Goal: Information Seeking & Learning: Find specific fact

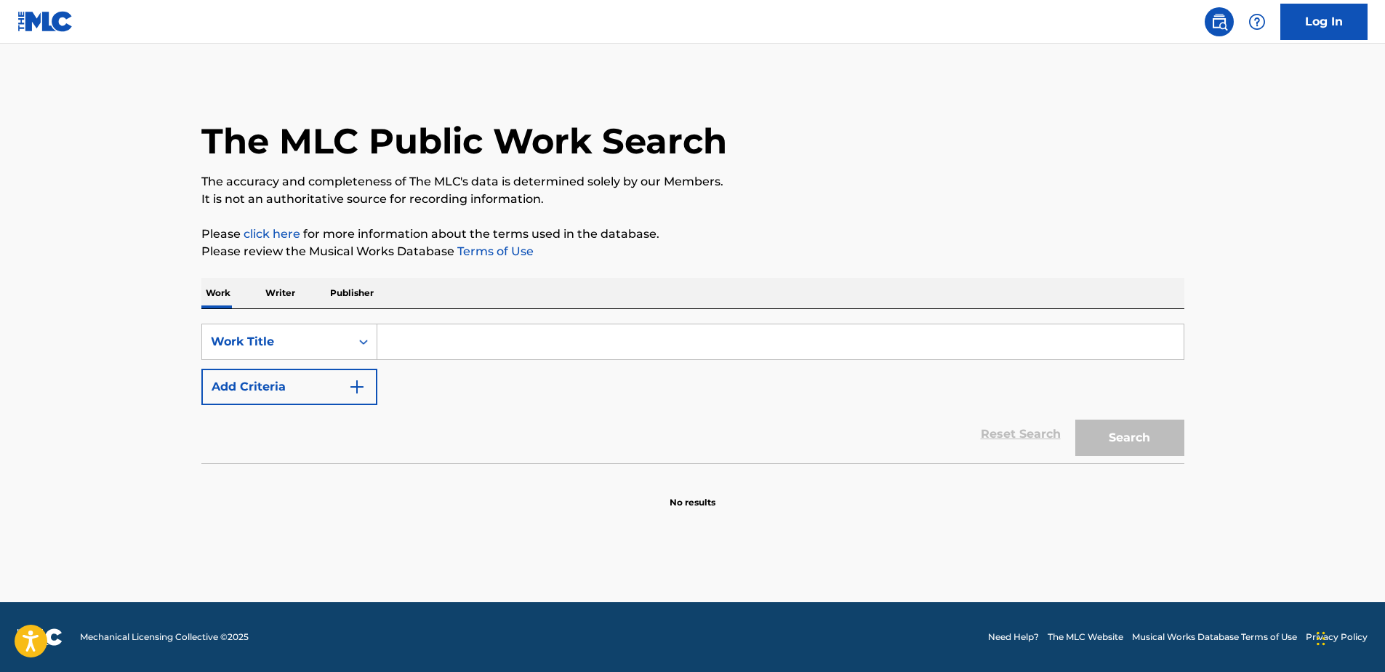
click at [590, 355] on input "Search Form" at bounding box center [780, 341] width 806 height 35
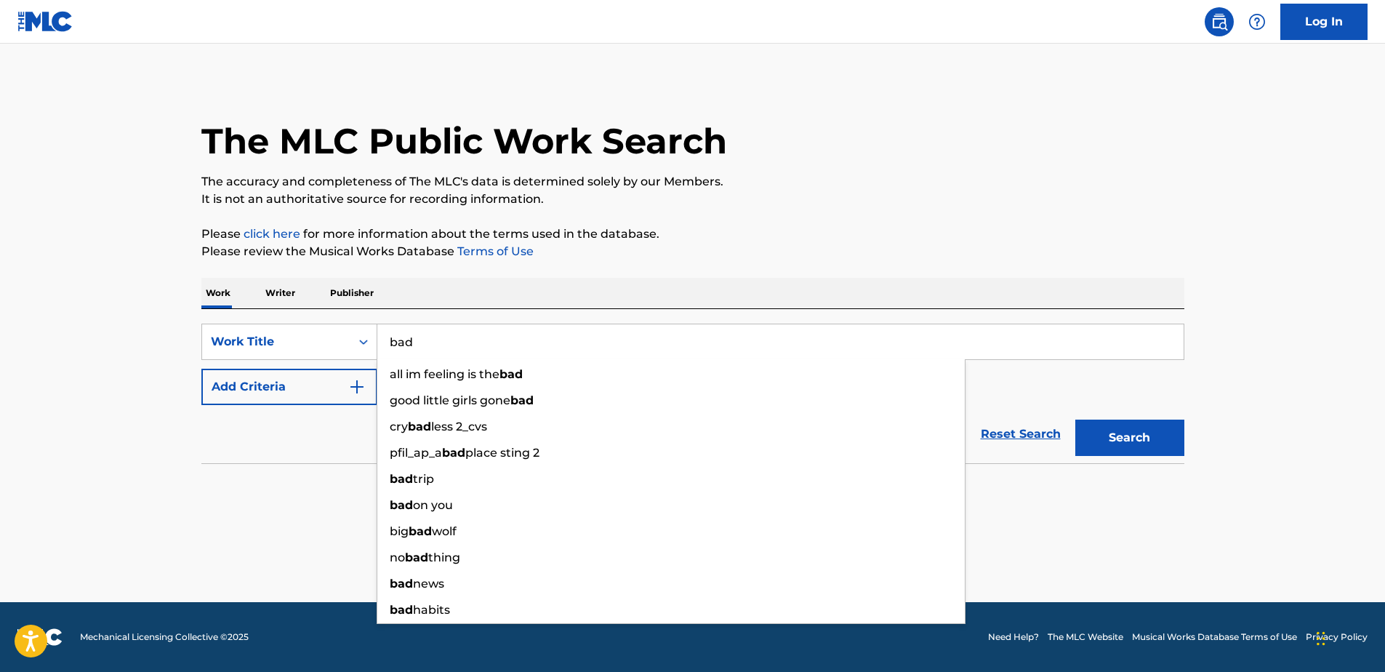
type input "bad"
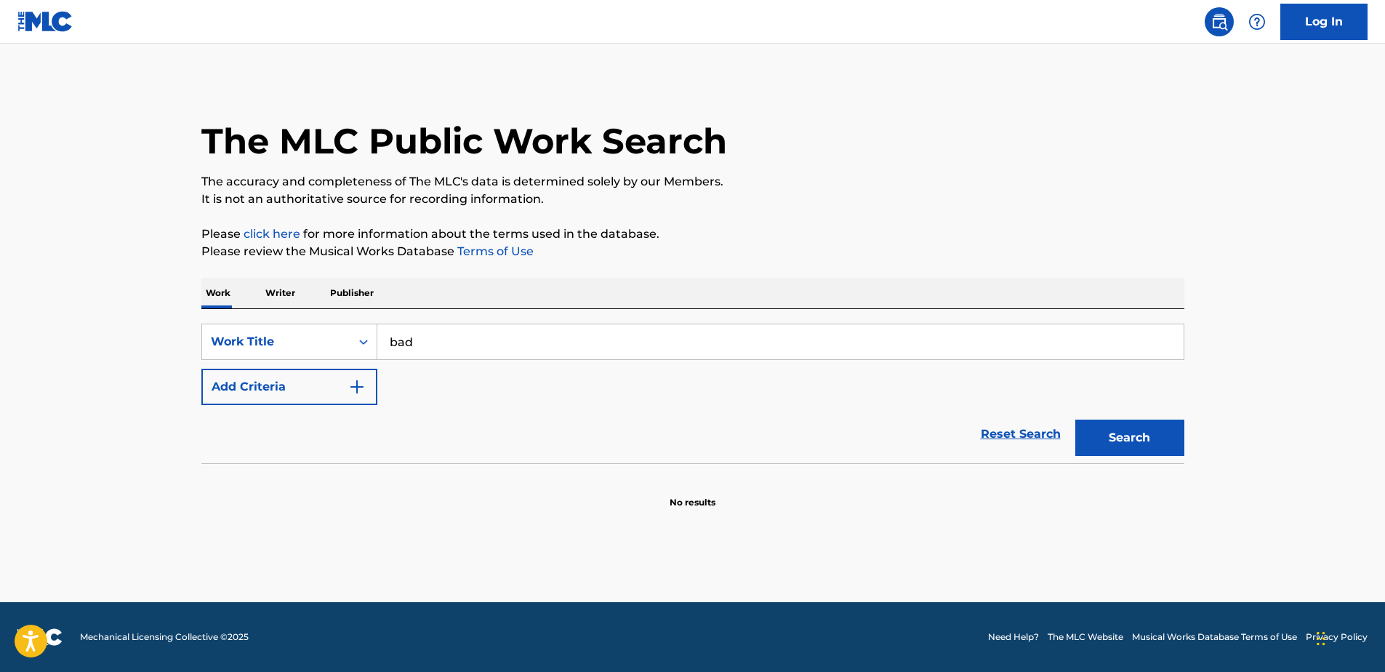
click at [223, 366] on div "SearchWithCriteria17ed4547-c852-4001-b18f-1d271aa65b25 Work Title bad Add Crite…" at bounding box center [692, 364] width 983 height 81
click at [237, 379] on button "Add Criteria" at bounding box center [289, 387] width 176 height 36
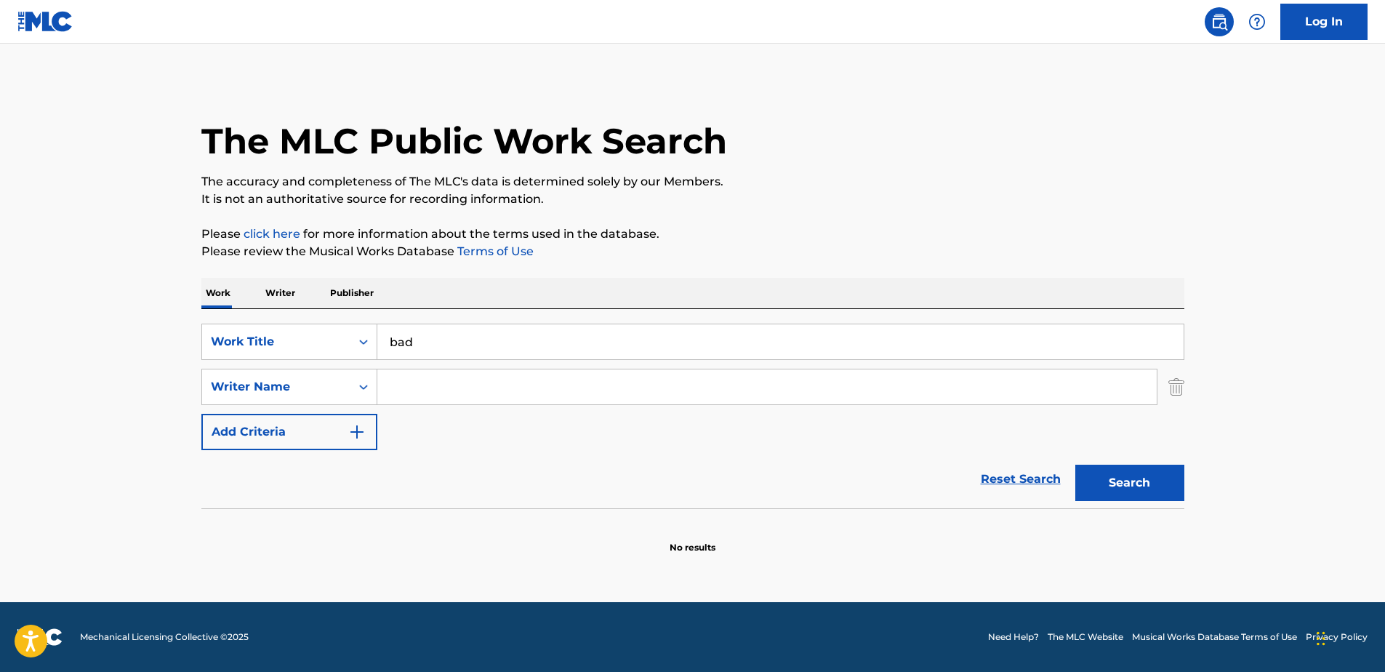
click at [385, 384] on input "Search Form" at bounding box center [766, 386] width 779 height 35
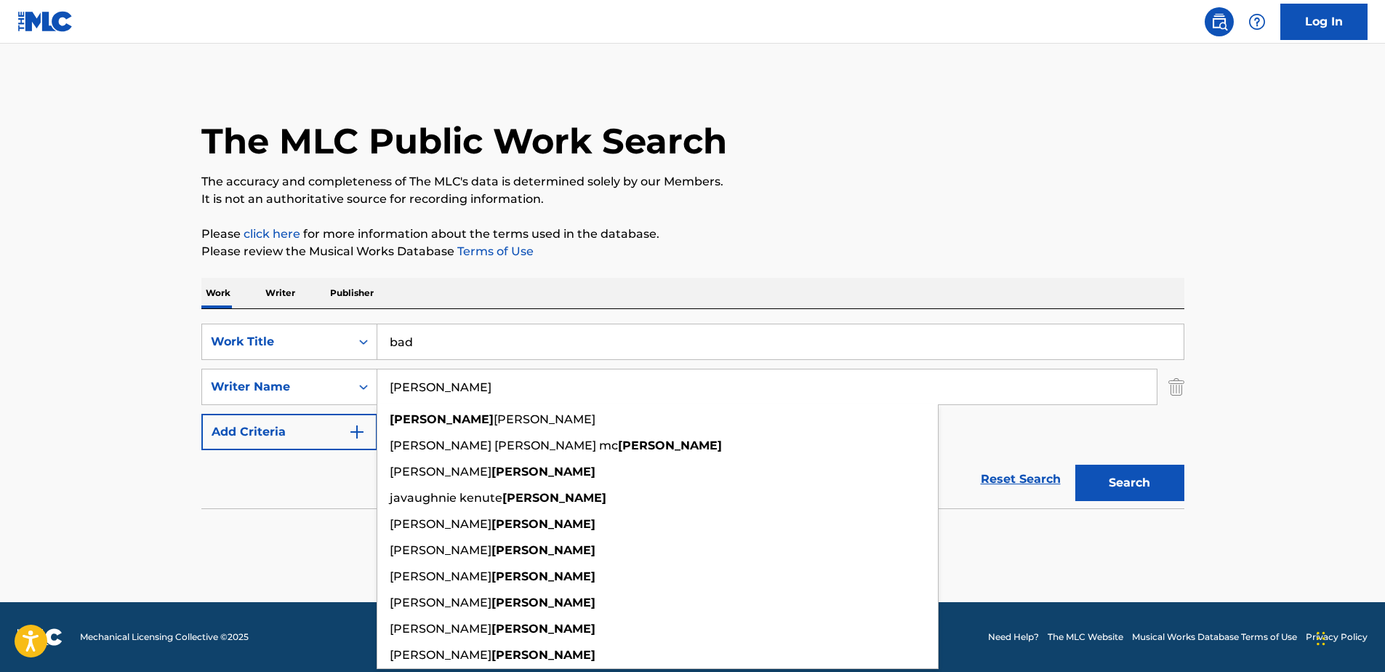
type input "[PERSON_NAME]"
click at [1075, 465] on button "Search" at bounding box center [1129, 483] width 109 height 36
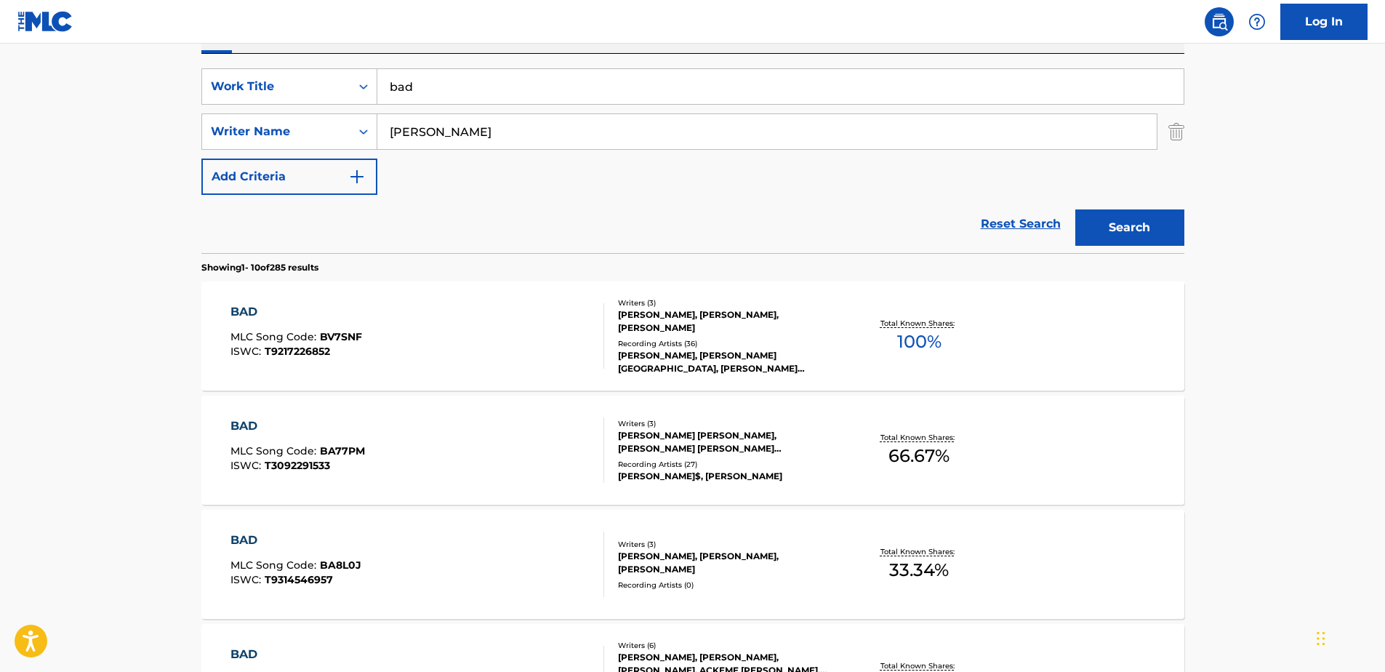
scroll to position [291, 0]
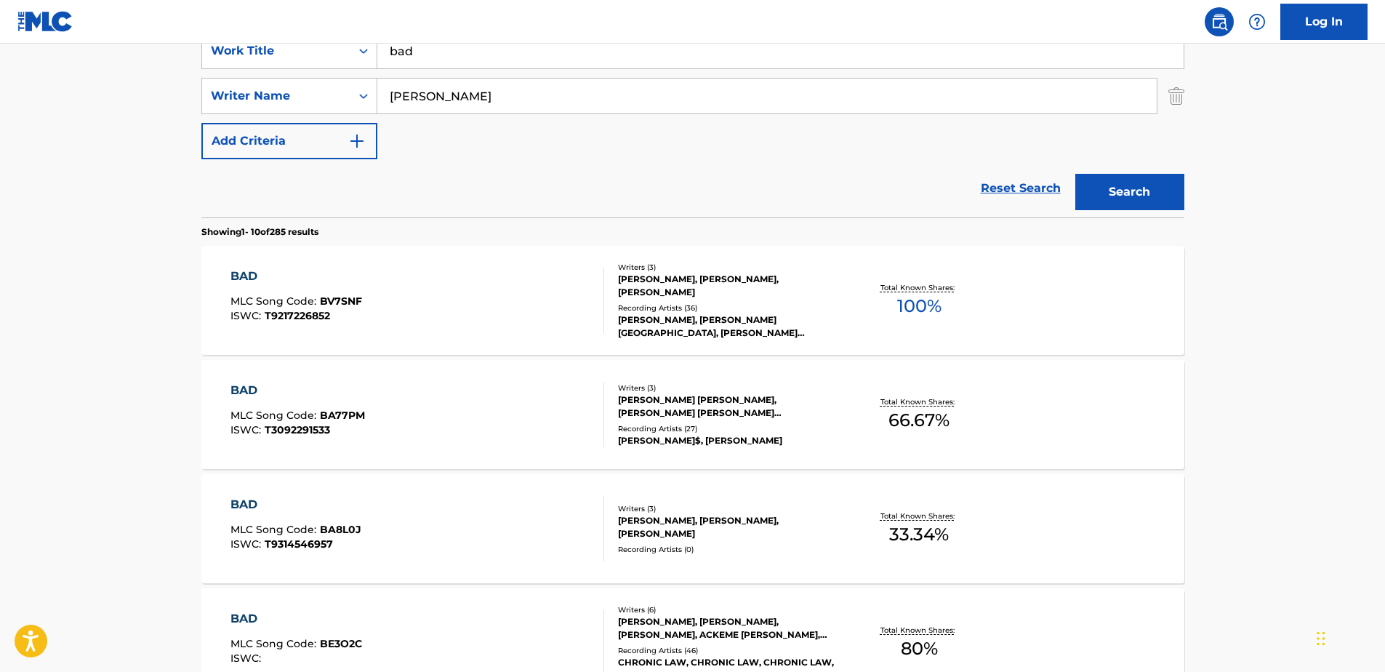
click at [333, 147] on button "Add Criteria" at bounding box center [289, 141] width 176 height 36
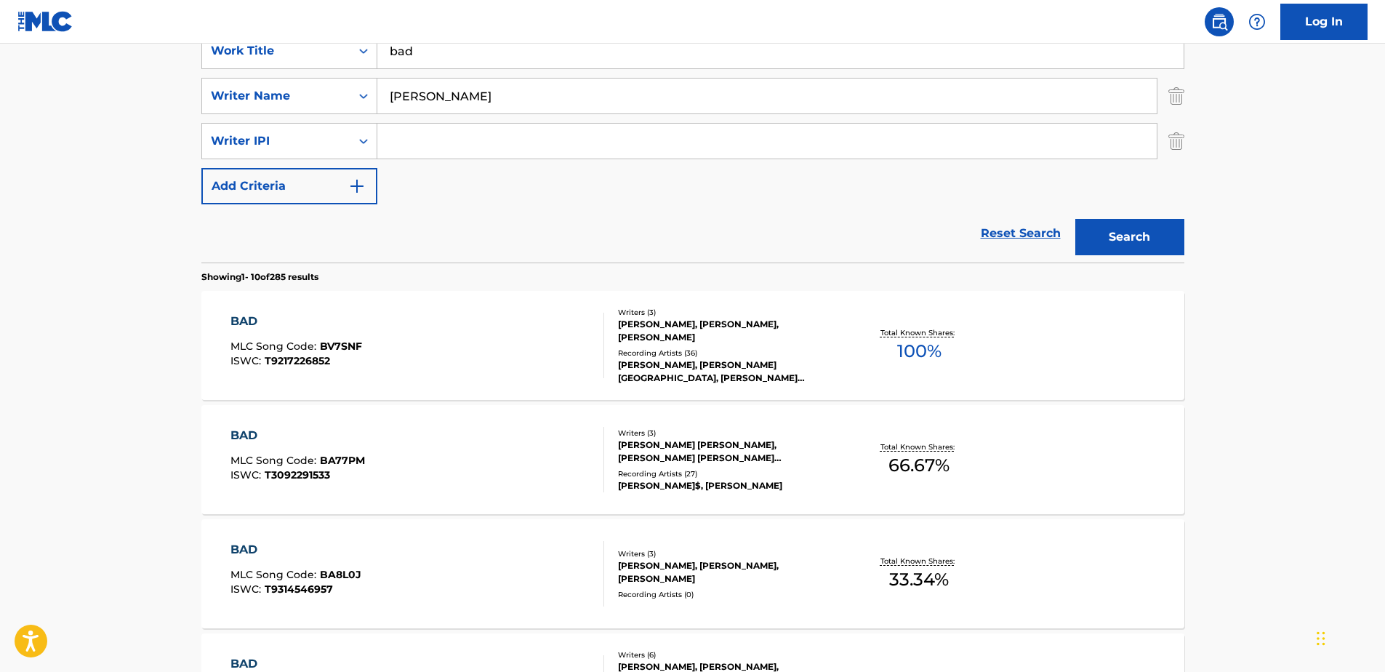
click at [561, 154] on input "Search Form" at bounding box center [766, 141] width 779 height 35
paste input "00369227533"
type input "00369227533"
click at [1193, 233] on div "The MLC Public Work Search The accuracy and completeness of The MLC's data is d…" at bounding box center [693, 645] width 1018 height 1713
click at [1173, 230] on button "Search" at bounding box center [1129, 237] width 109 height 36
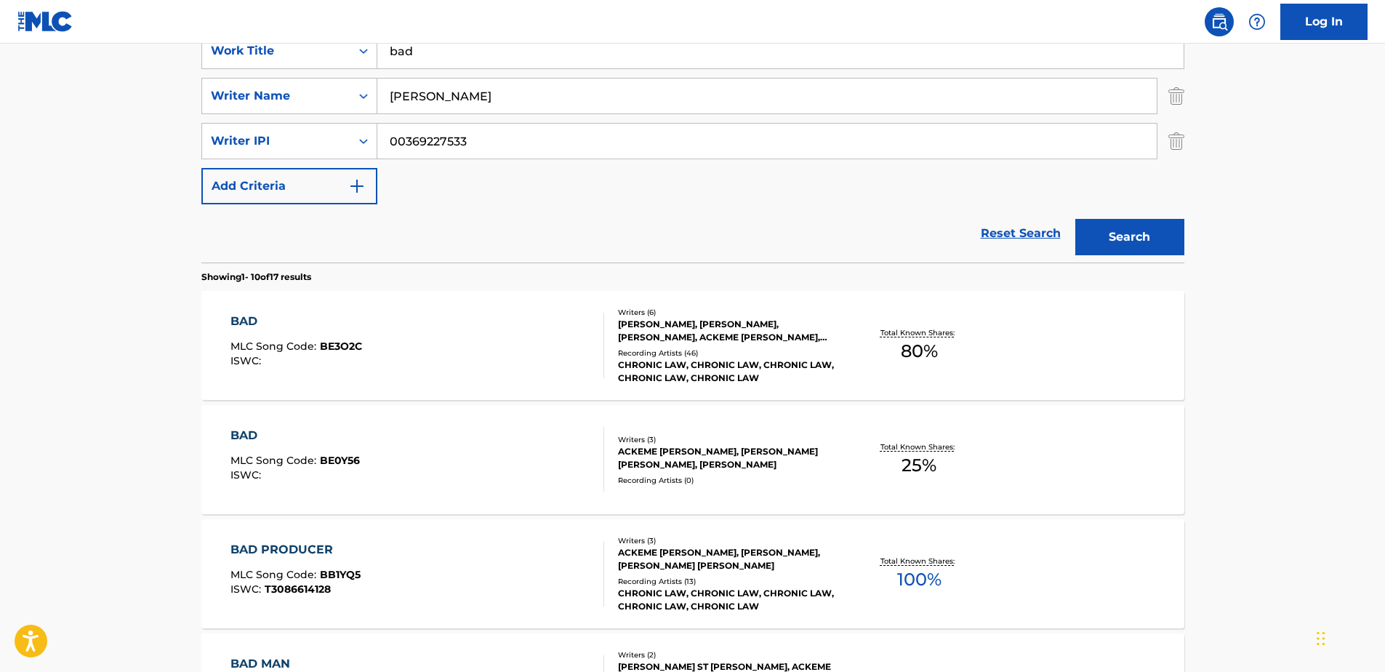
click at [499, 373] on div "BAD MLC Song Code : BE3O2C ISWC :" at bounding box center [417, 345] width 374 height 65
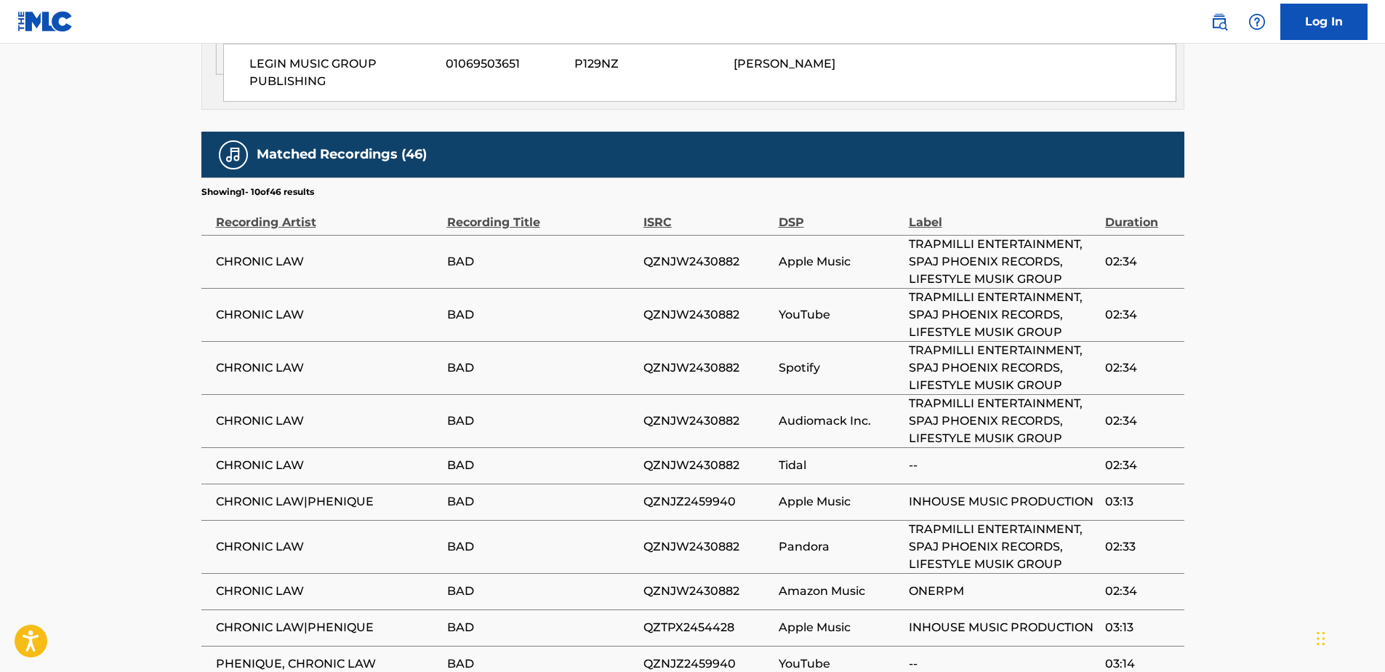
scroll to position [1309, 0]
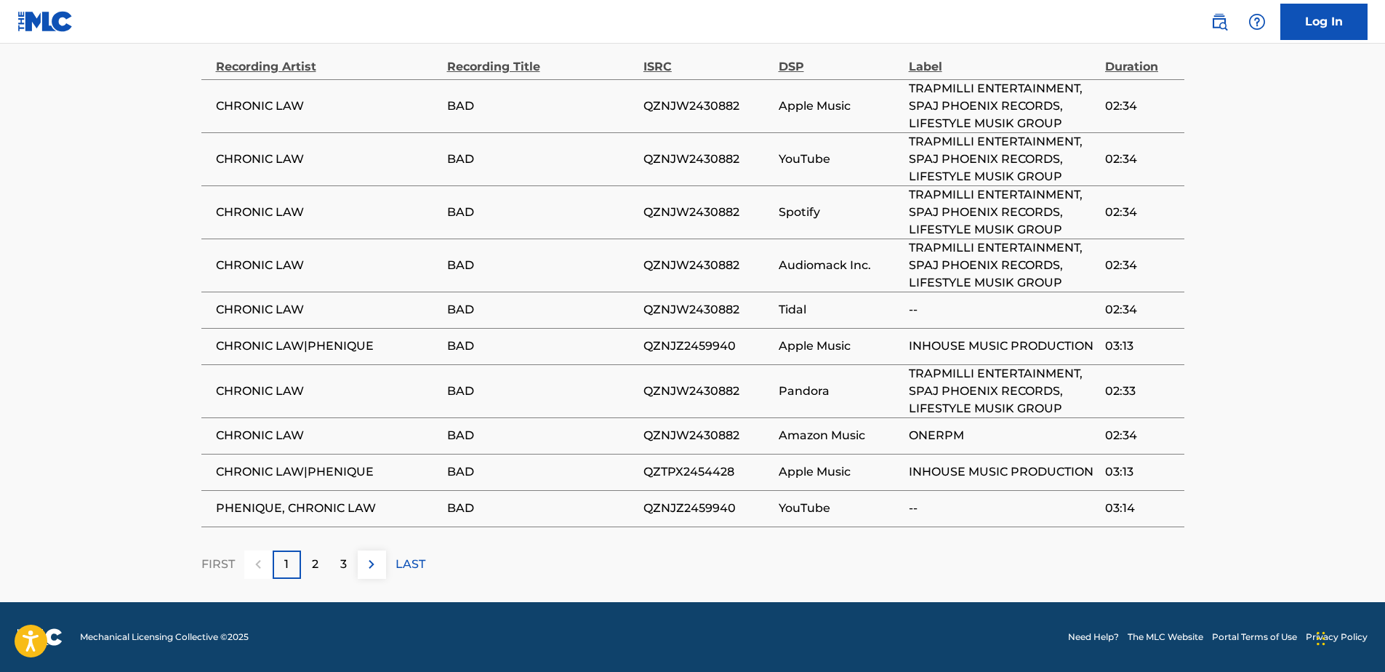
click at [324, 561] on div "2" at bounding box center [315, 564] width 28 height 28
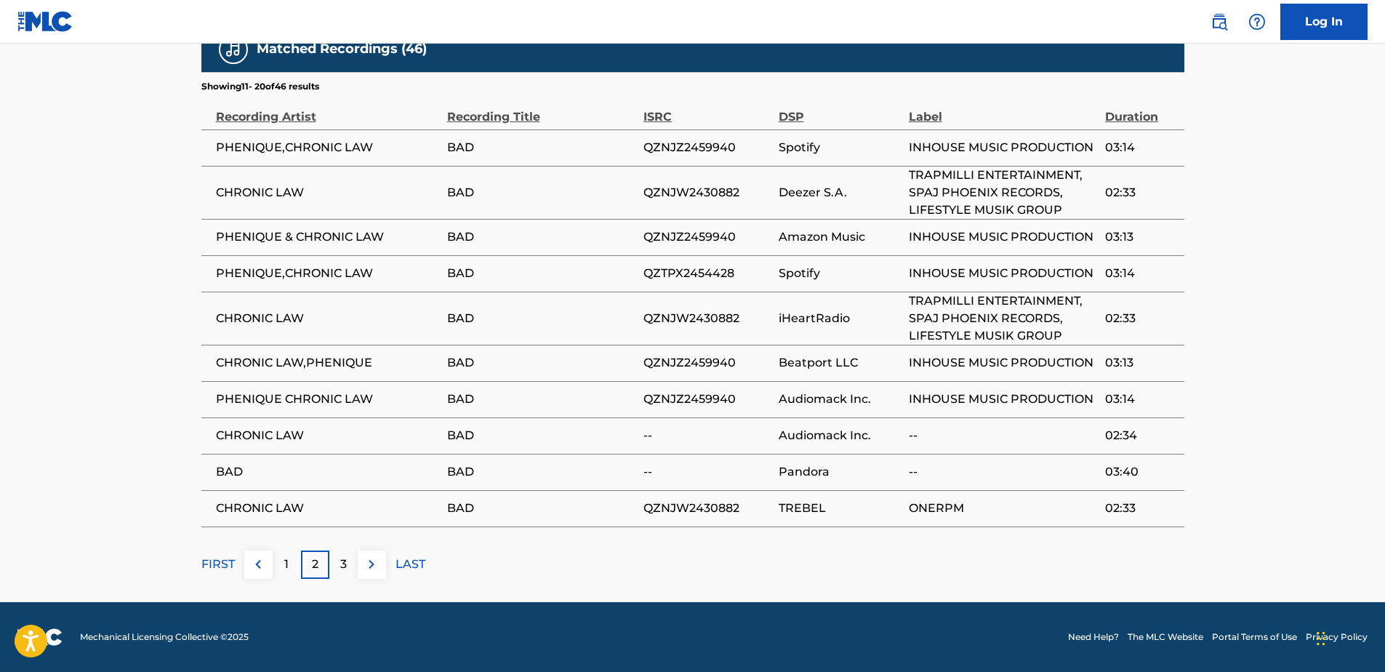
click at [335, 561] on div "3" at bounding box center [343, 564] width 28 height 28
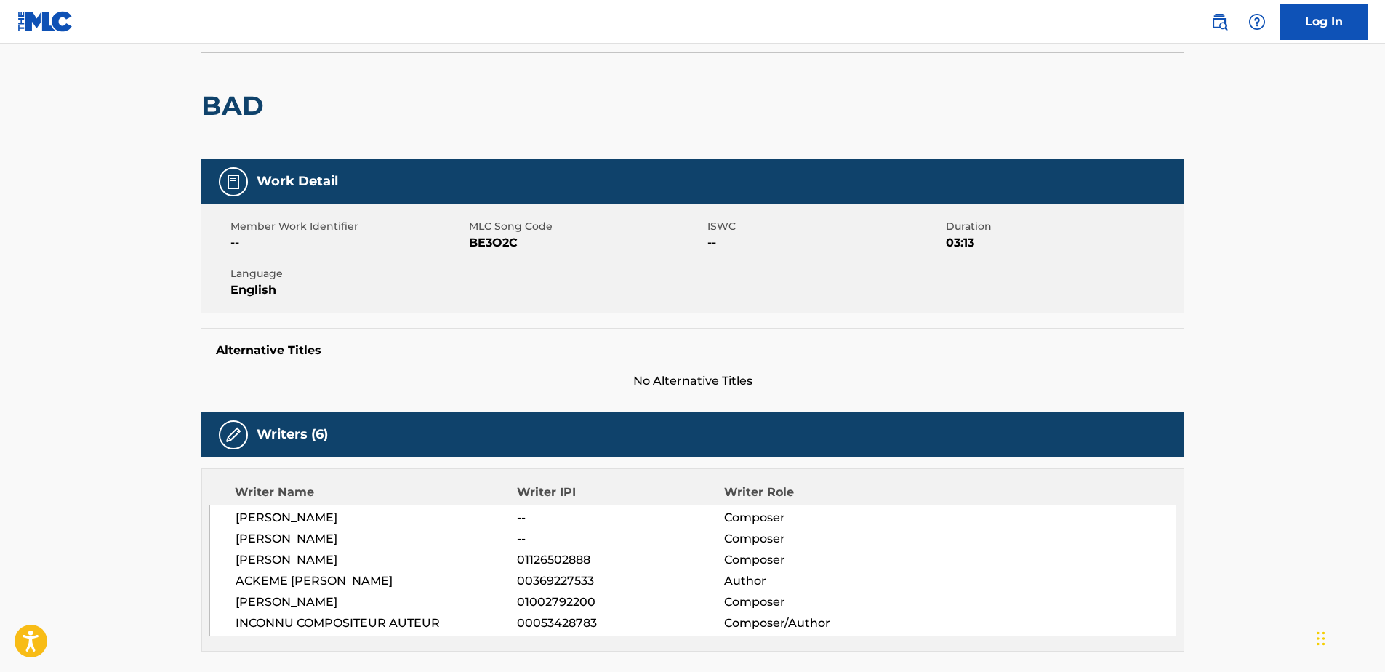
scroll to position [0, 0]
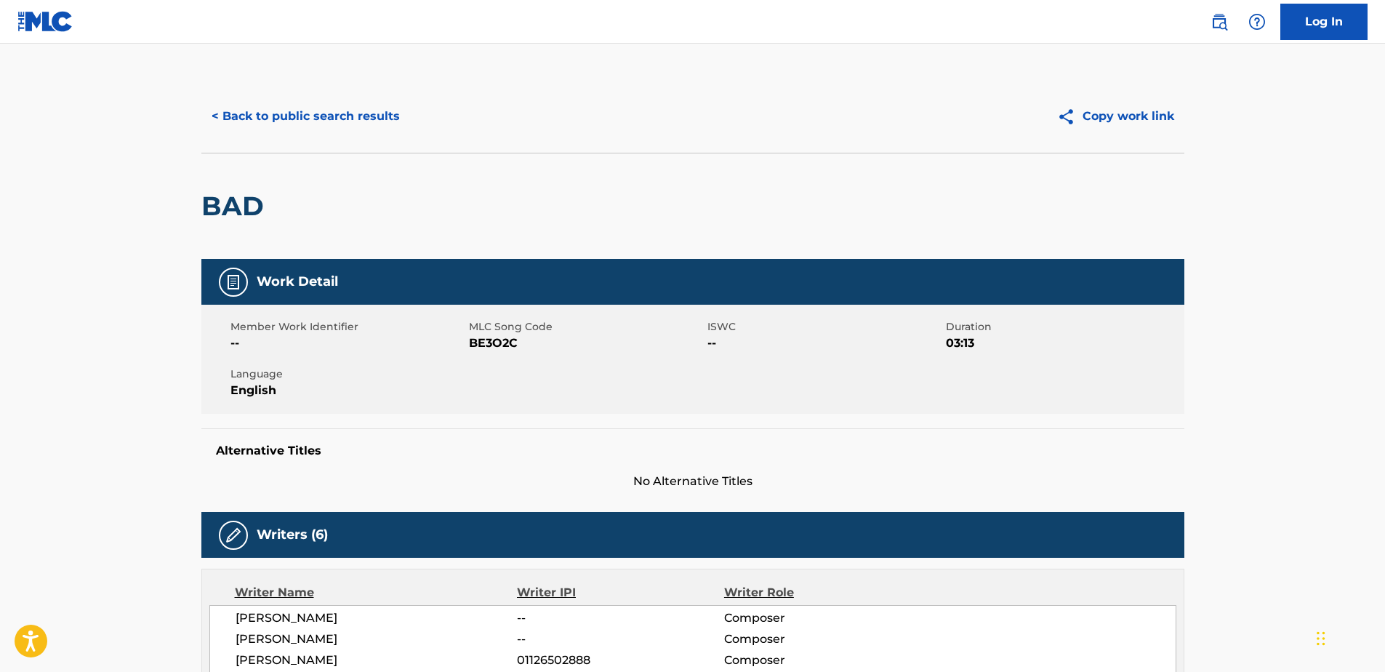
click at [286, 107] on button "< Back to public search results" at bounding box center [305, 116] width 209 height 36
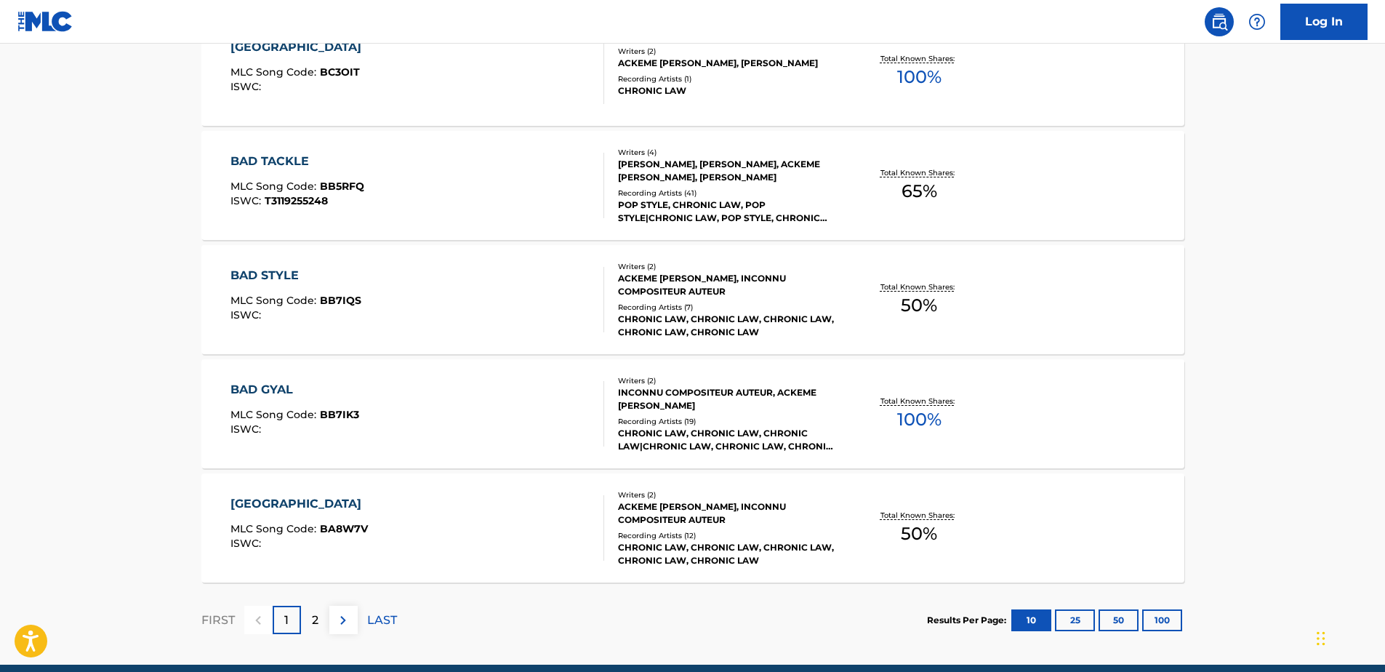
scroll to position [1198, 0]
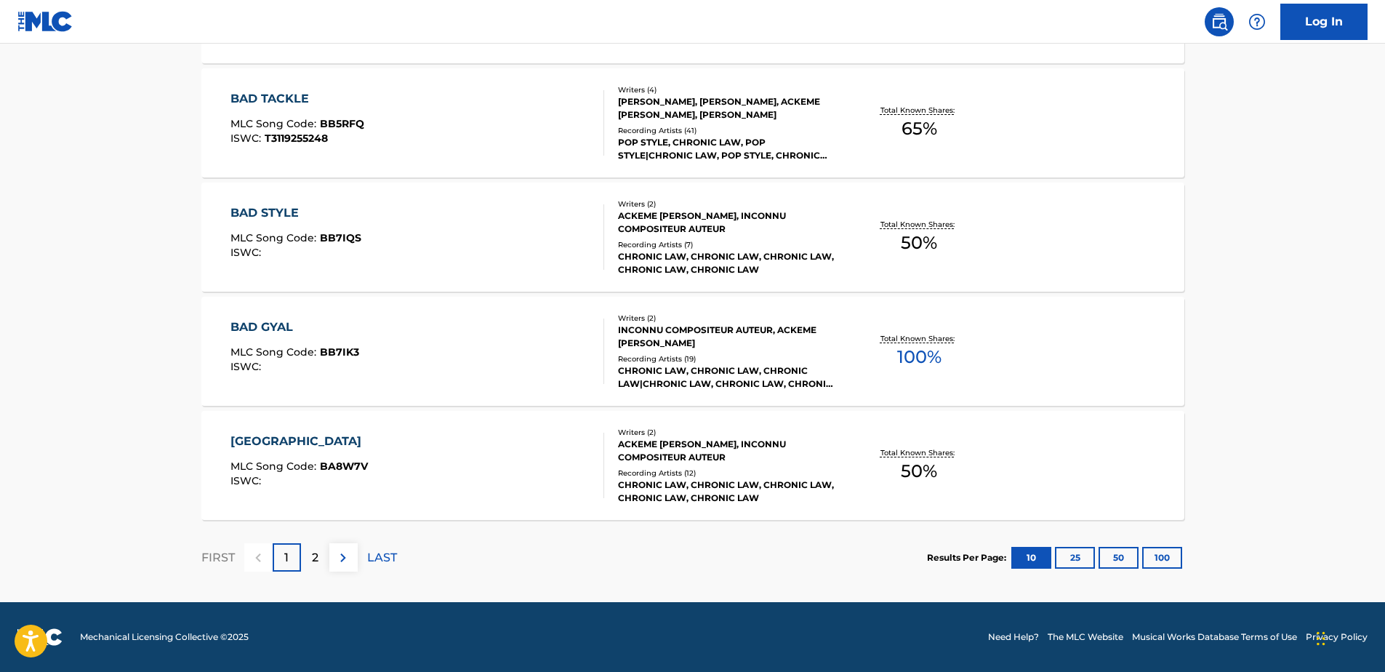
click at [312, 560] on p "2" at bounding box center [315, 557] width 7 height 17
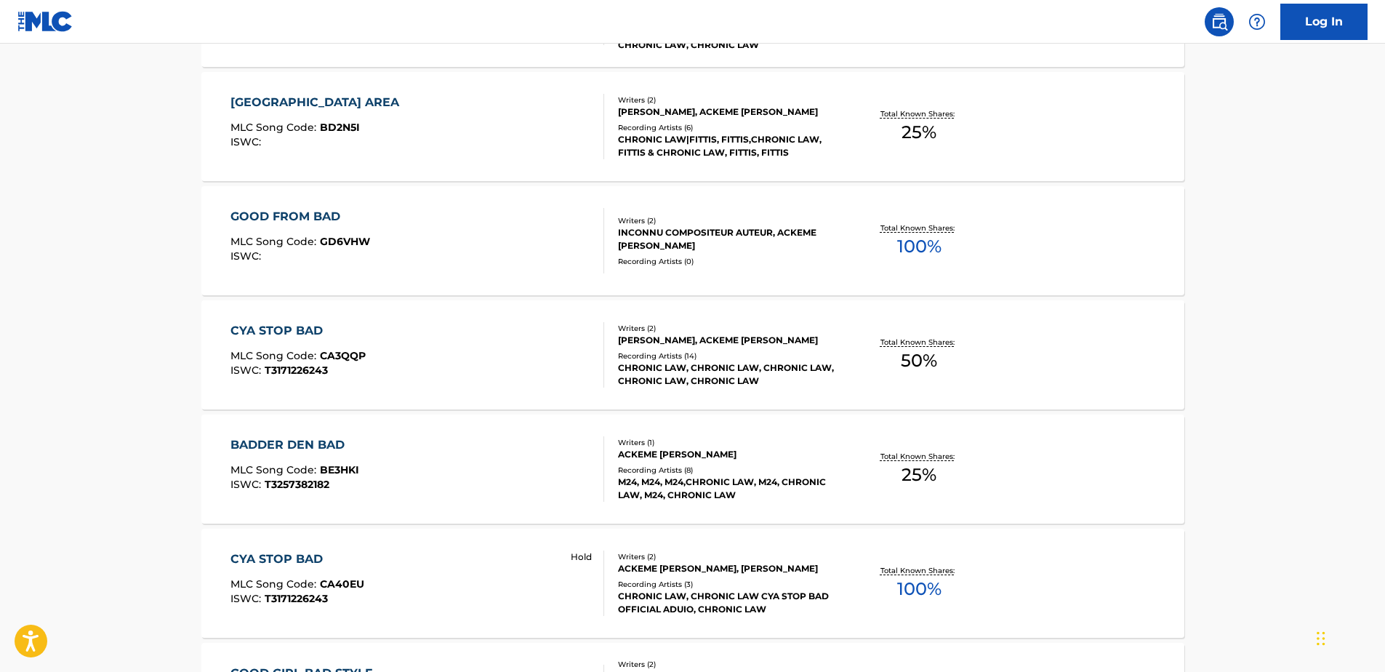
scroll to position [420, 0]
